Goal: Complete application form

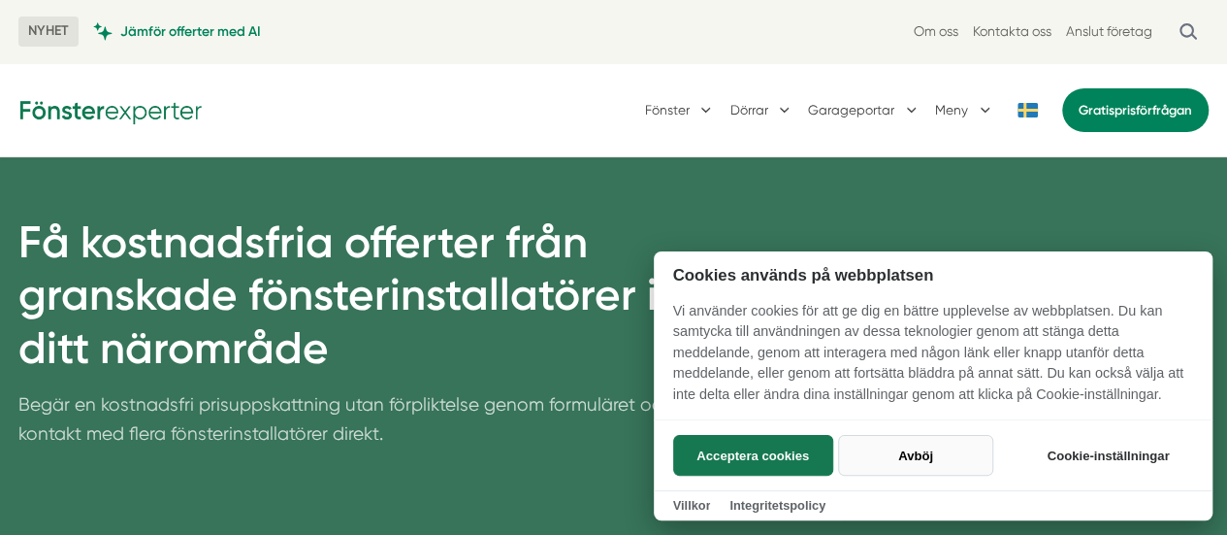
click at [926, 457] on button "Avböj" at bounding box center [915, 455] width 154 height 41
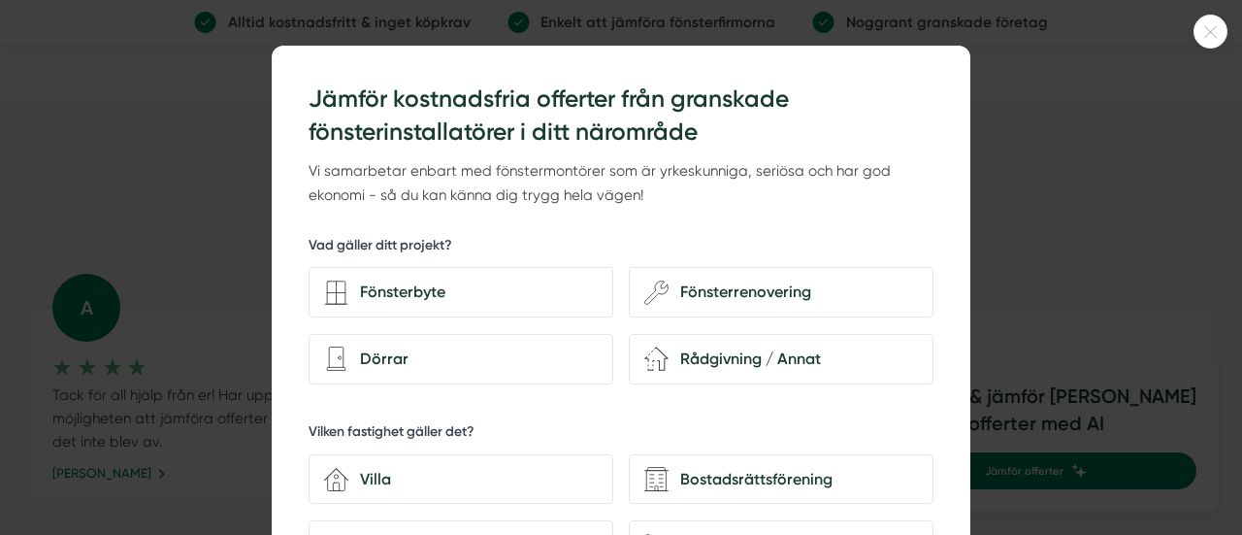
scroll to position [31, 0]
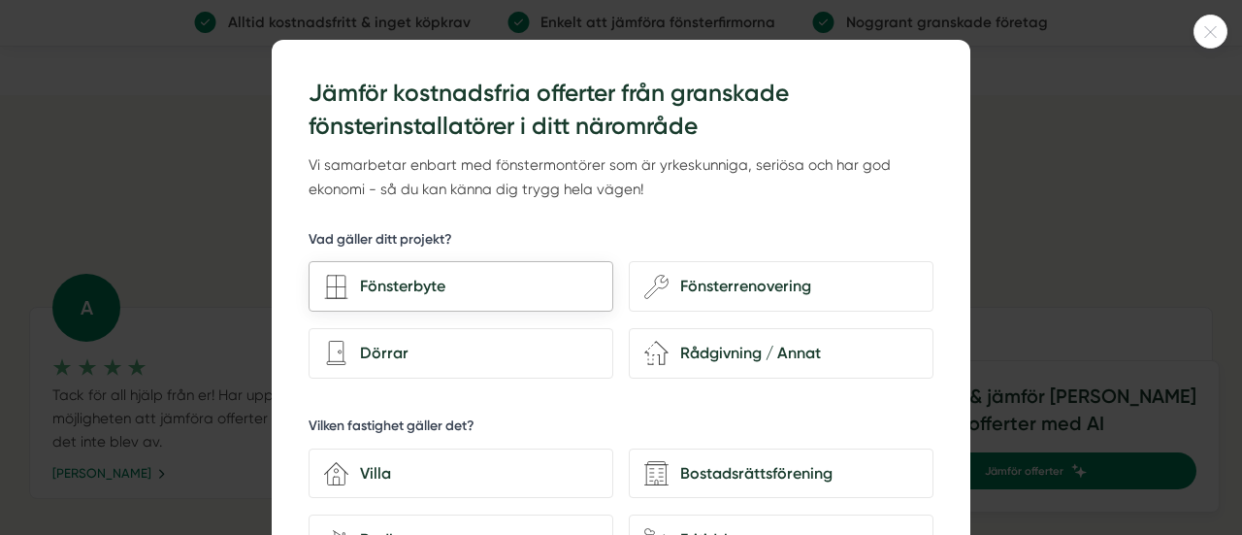
click at [445, 292] on div "Fönsterbyte" at bounding box center [472, 286] width 249 height 25
click at [0, 0] on input "Fönsterbyte" at bounding box center [0, 0] width 0 height 0
click at [377, 482] on div "Villa" at bounding box center [472, 473] width 249 height 25
click at [0, 0] on input "house-3 Villa" at bounding box center [0, 0] width 0 height 0
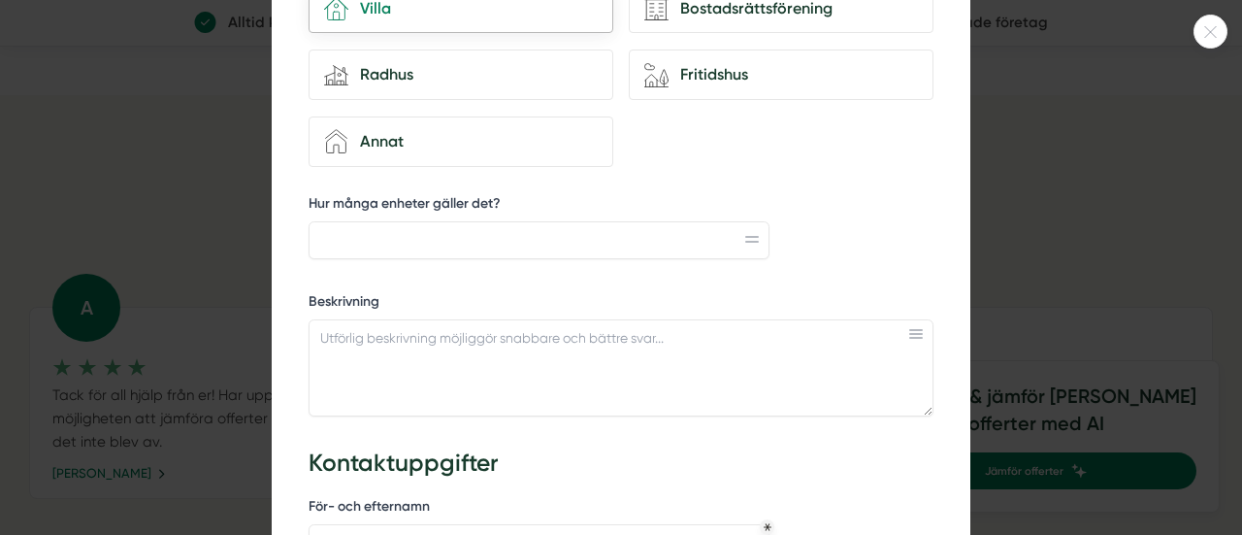
scroll to position [497, 0]
click at [603, 239] on input "Hur många enheter gäller det?" at bounding box center [539, 238] width 461 height 37
type input "1"
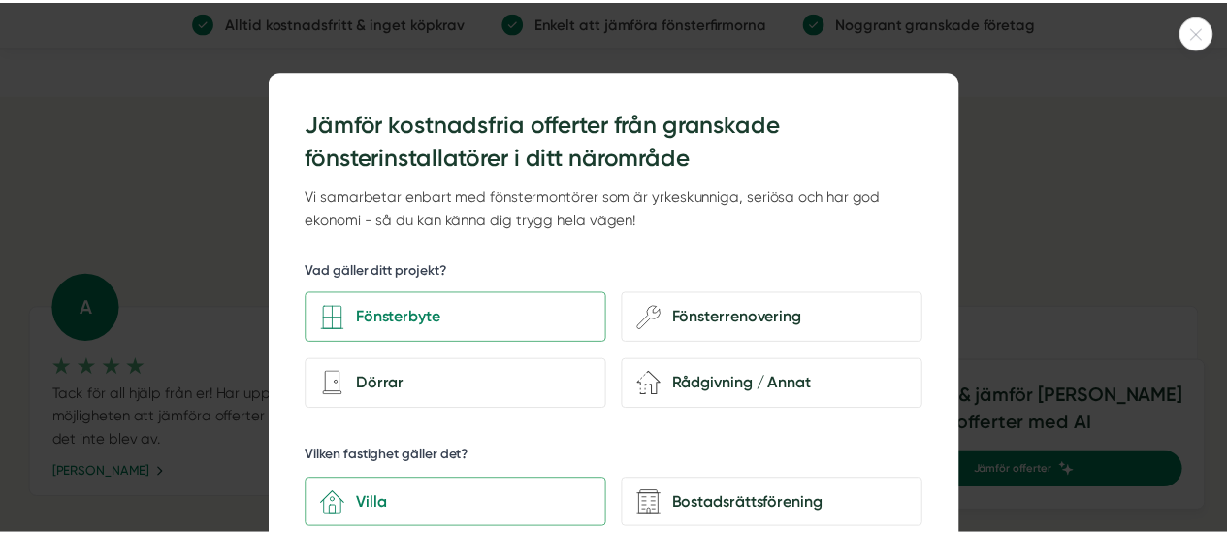
scroll to position [2, 0]
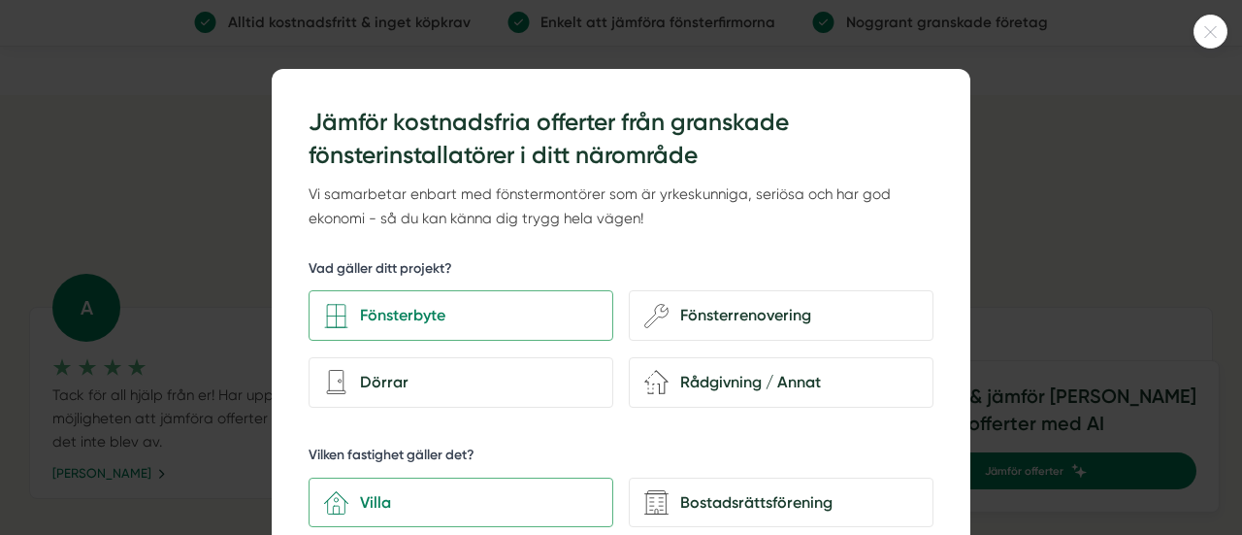
click at [1209, 38] on div at bounding box center [1210, 32] width 34 height 34
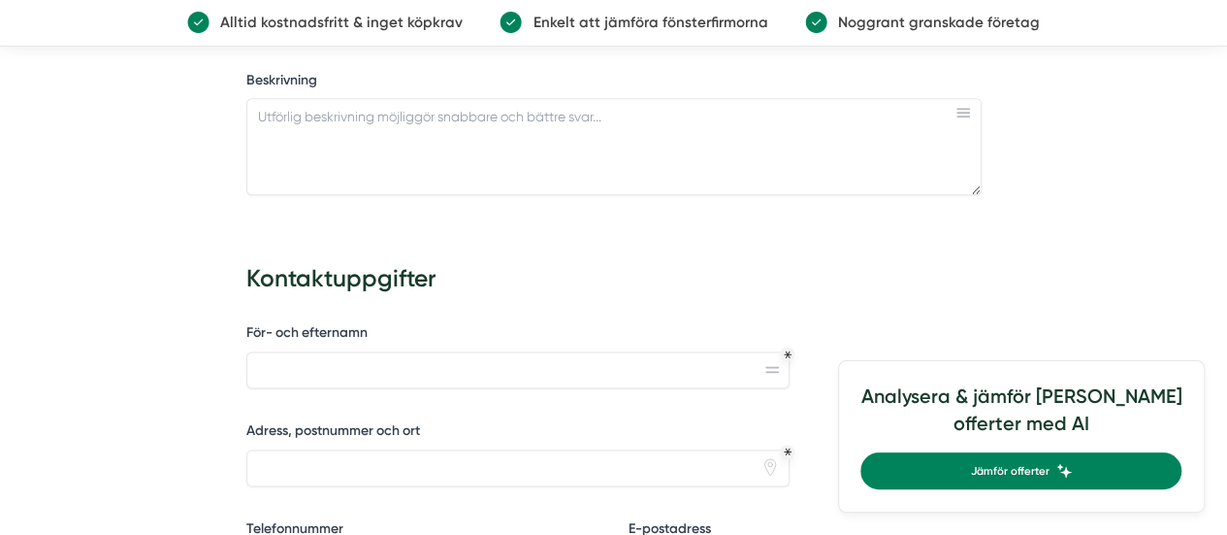
scroll to position [1056, 0]
